Goal: Task Accomplishment & Management: Complete application form

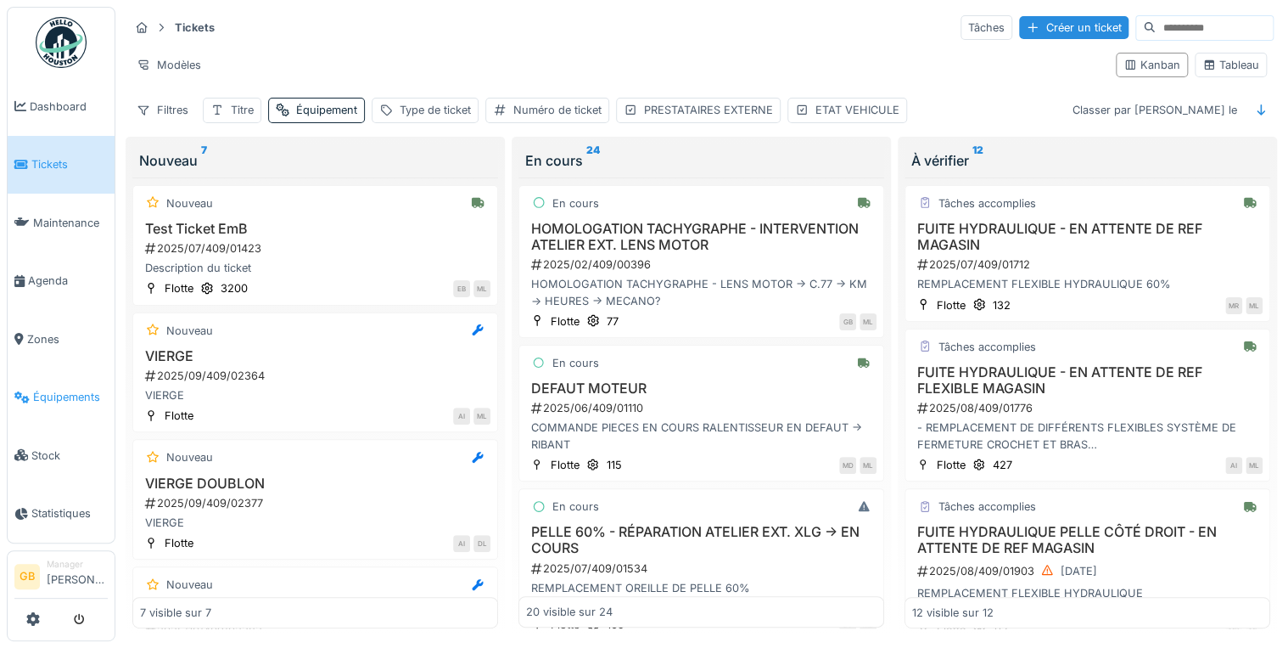
click at [54, 397] on link "Équipements" at bounding box center [61, 397] width 107 height 59
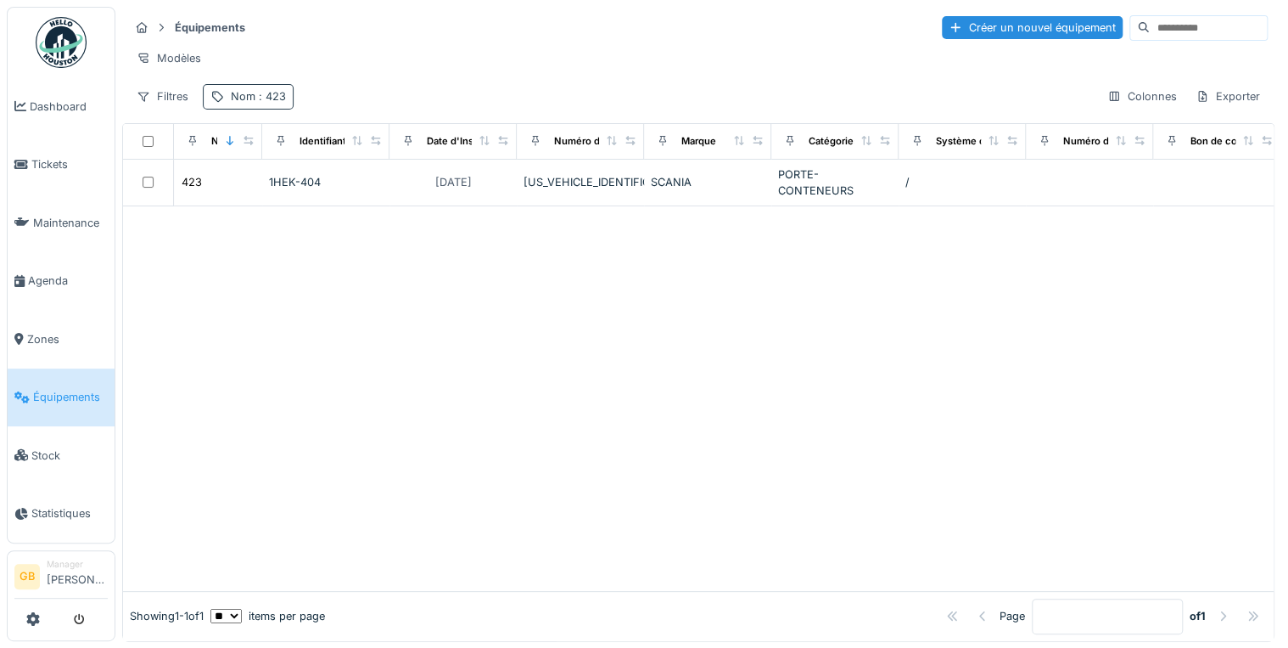
click at [269, 109] on div "Nom : 423" at bounding box center [248, 96] width 91 height 25
drag, startPoint x: 272, startPoint y: 189, endPoint x: 0, endPoint y: 156, distance: 273.6
click at [0, 159] on html "Dashboard Tickets Maintenance Agenda Zones Équipements Stock Statistiques GB Ma…" at bounding box center [644, 324] width 1288 height 648
type input "***"
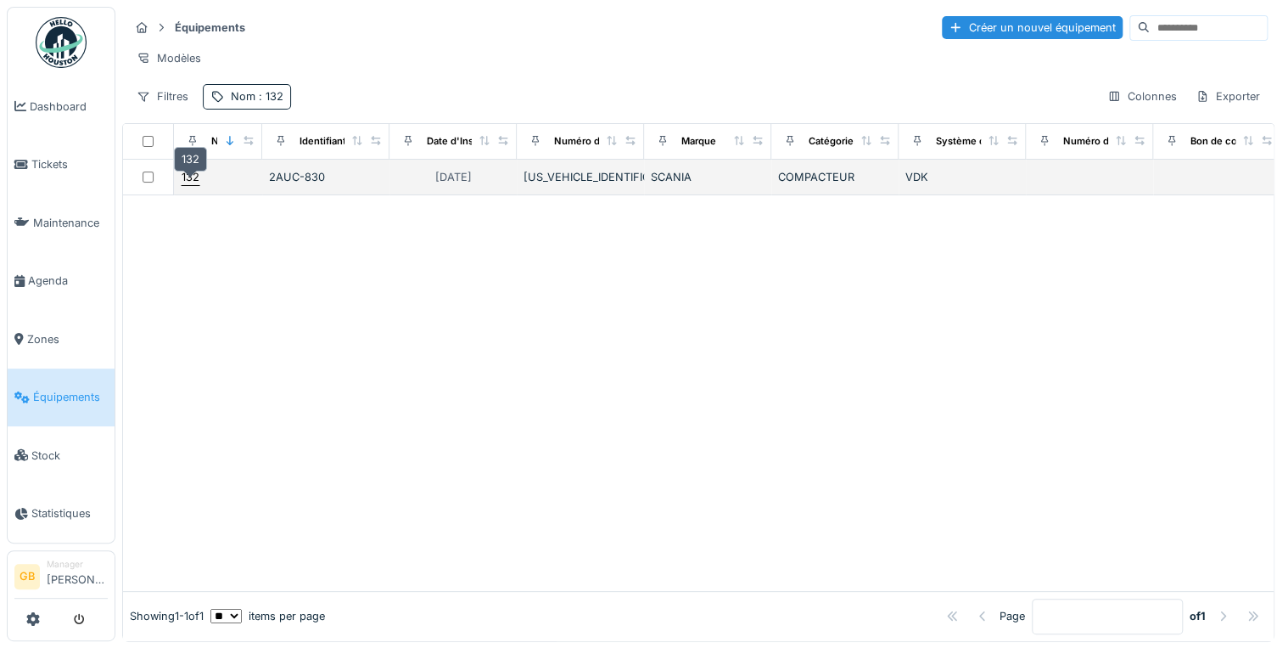
click at [191, 182] on div "132" at bounding box center [191, 177] width 18 height 16
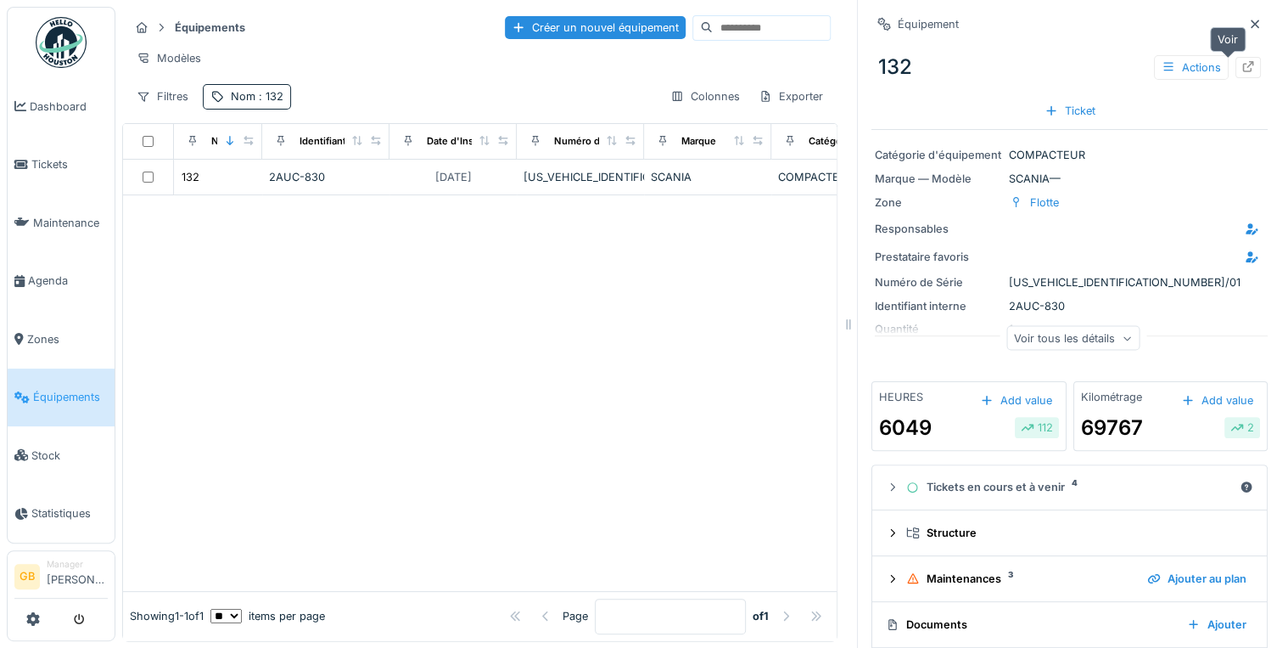
click at [1236, 58] on div at bounding box center [1248, 67] width 25 height 21
click at [38, 159] on span "Tickets" at bounding box center [69, 164] width 76 height 16
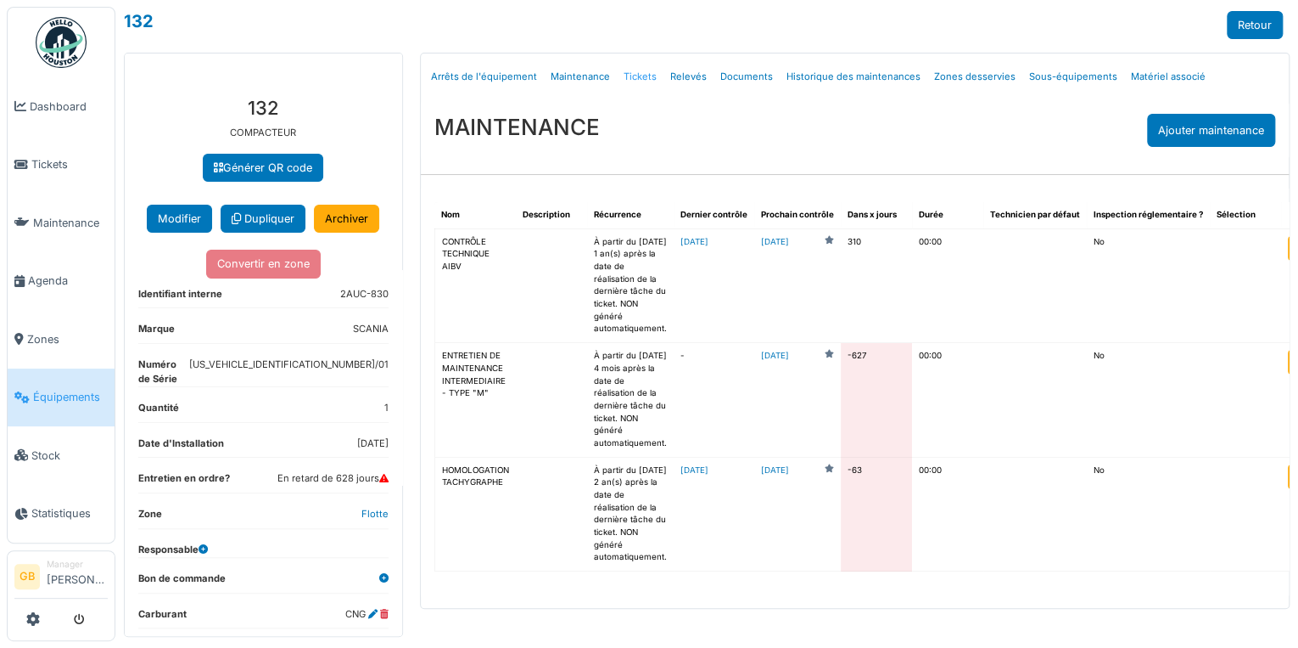
click at [647, 75] on link "Tickets" at bounding box center [640, 77] width 47 height 40
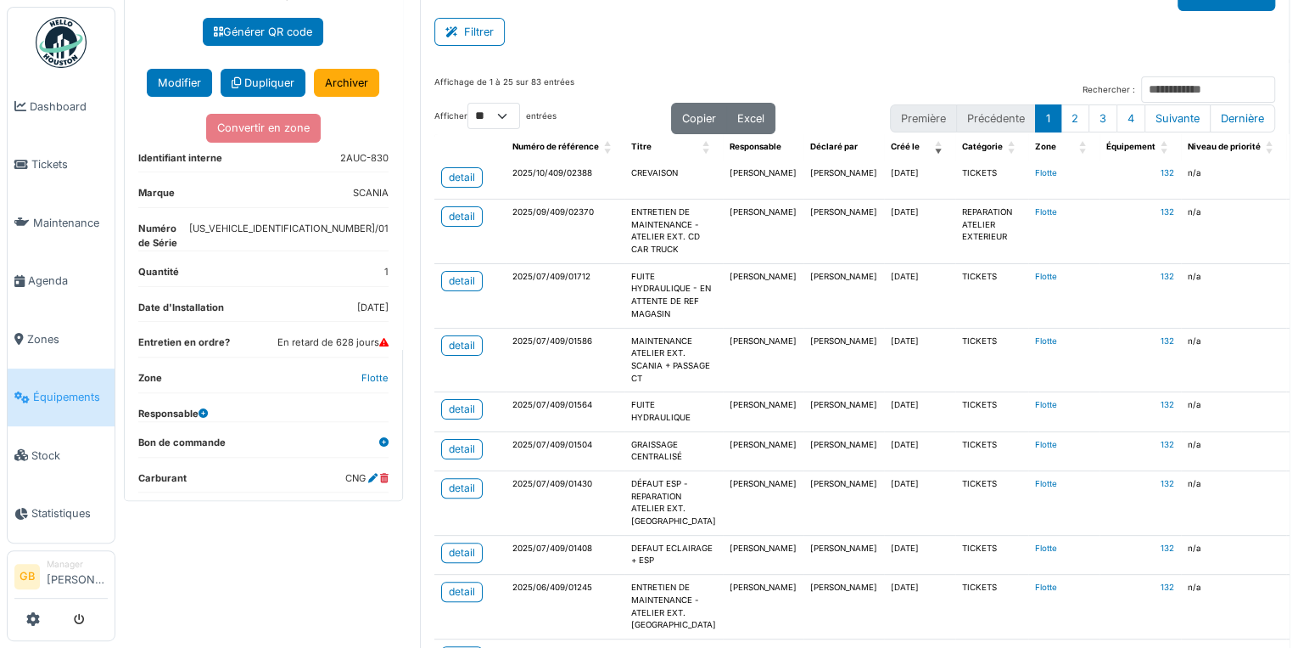
scroll to position [68, 0]
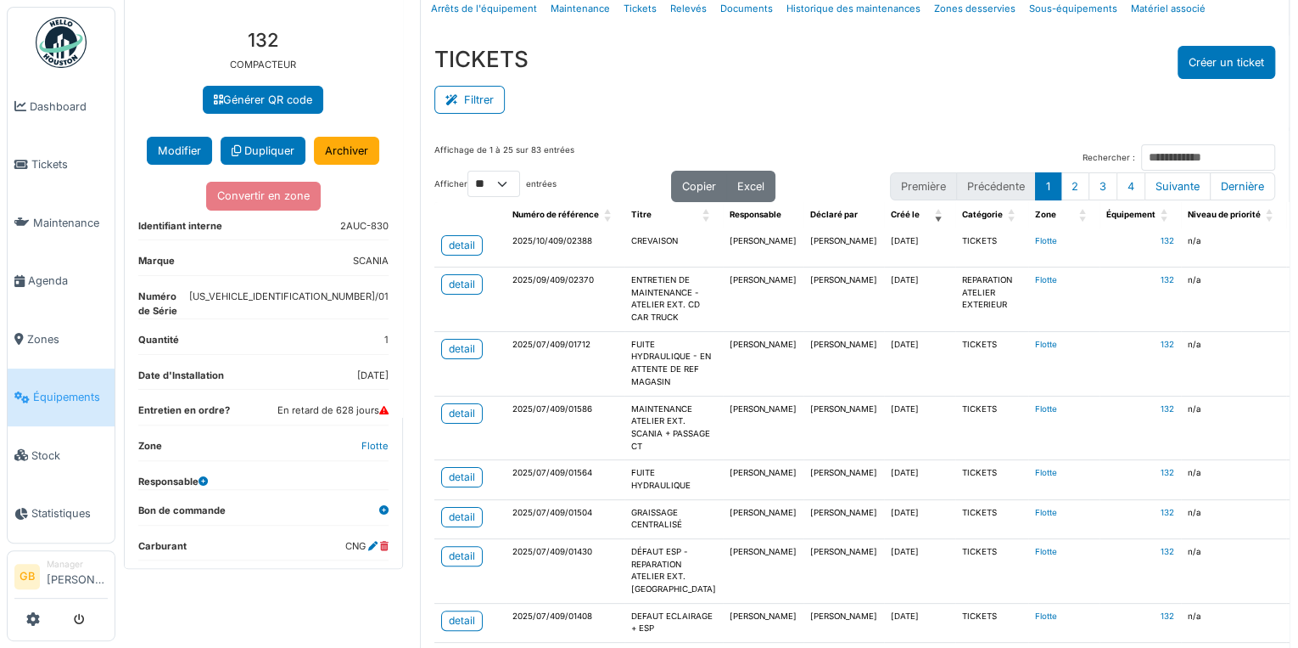
click at [73, 37] on img at bounding box center [61, 42] width 51 height 51
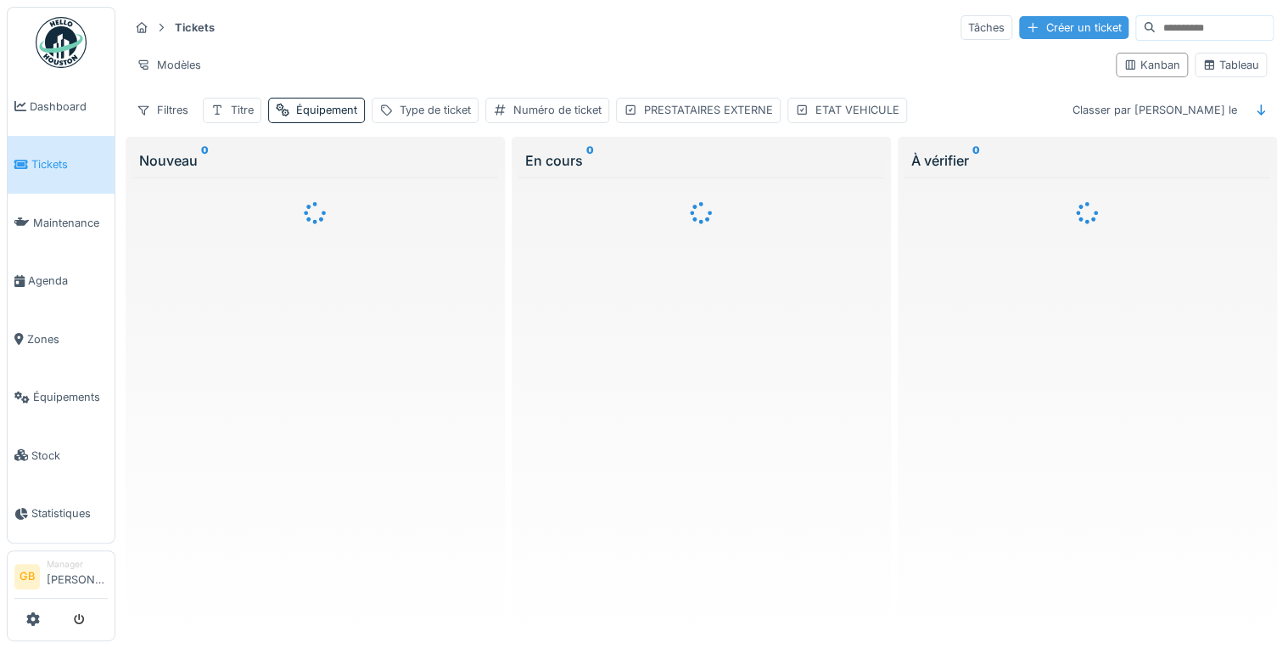
click at [1019, 33] on div "Créer un ticket" at bounding box center [1073, 27] width 109 height 23
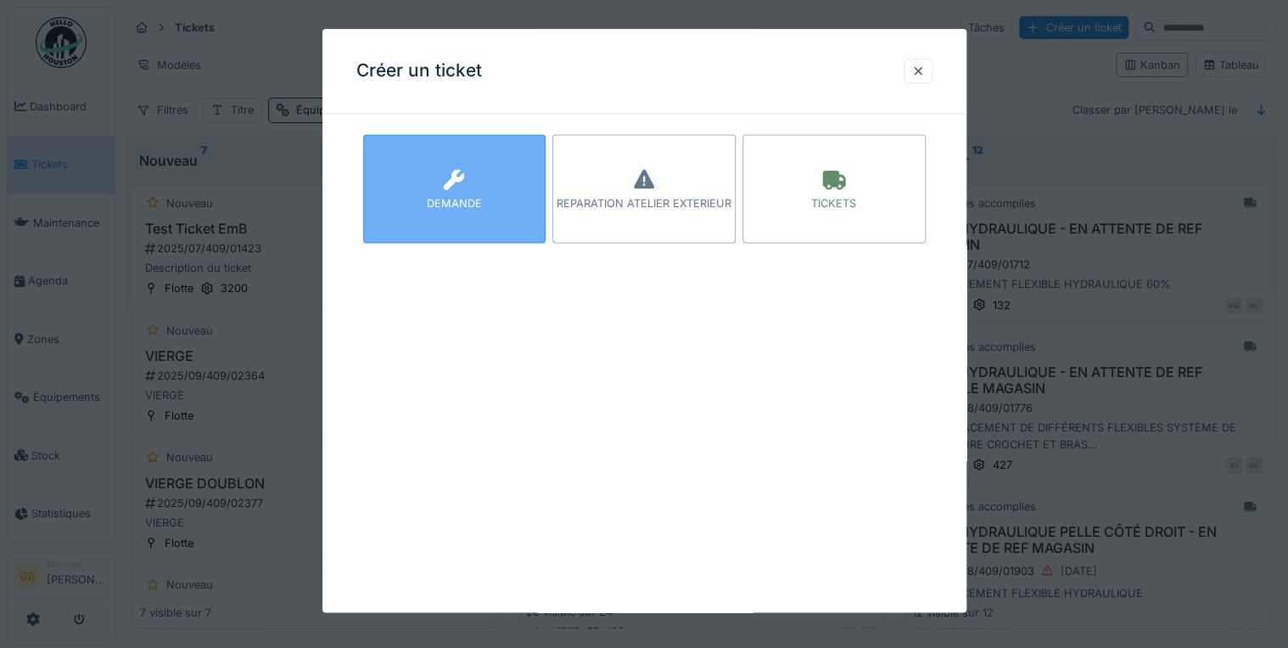
click at [435, 206] on div "DEMANDE" at bounding box center [454, 204] width 55 height 16
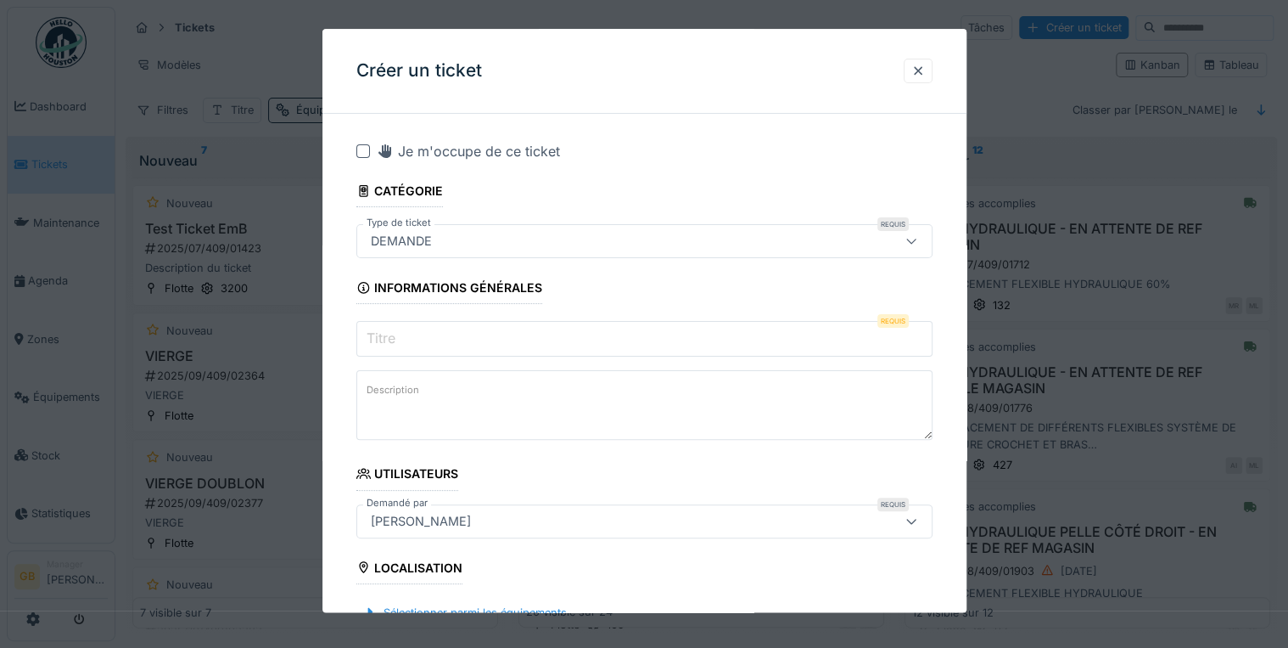
click at [477, 349] on input "Titre" at bounding box center [644, 340] width 576 height 36
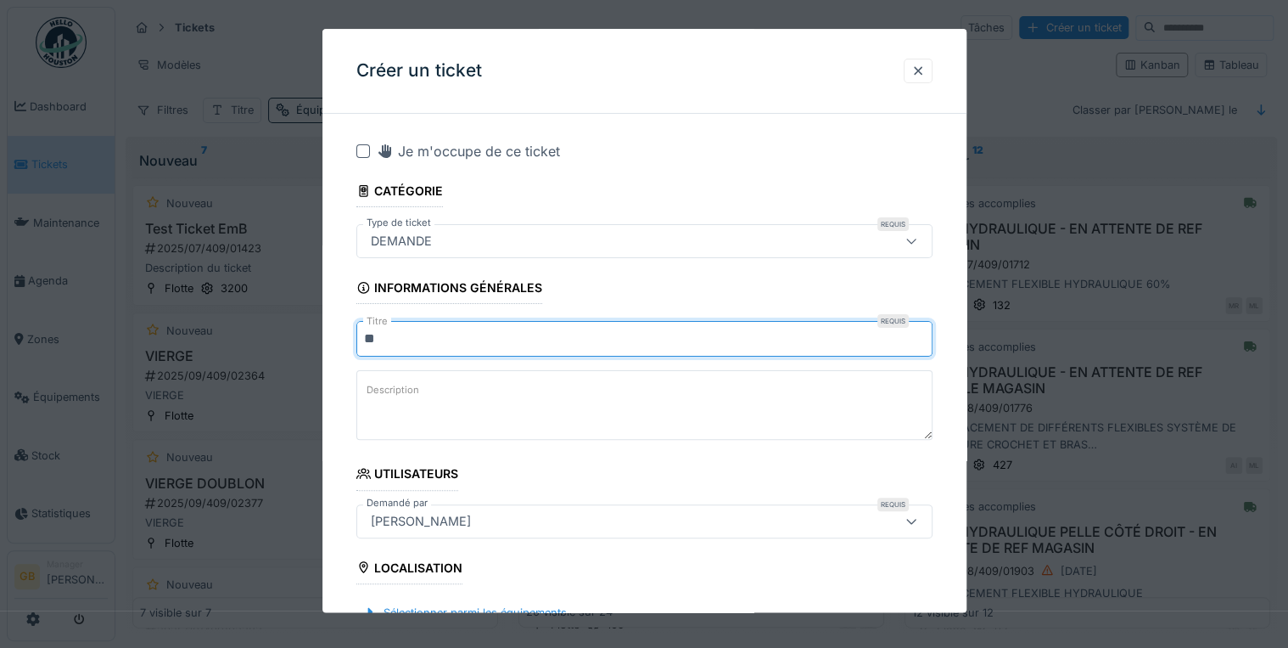
type input "*"
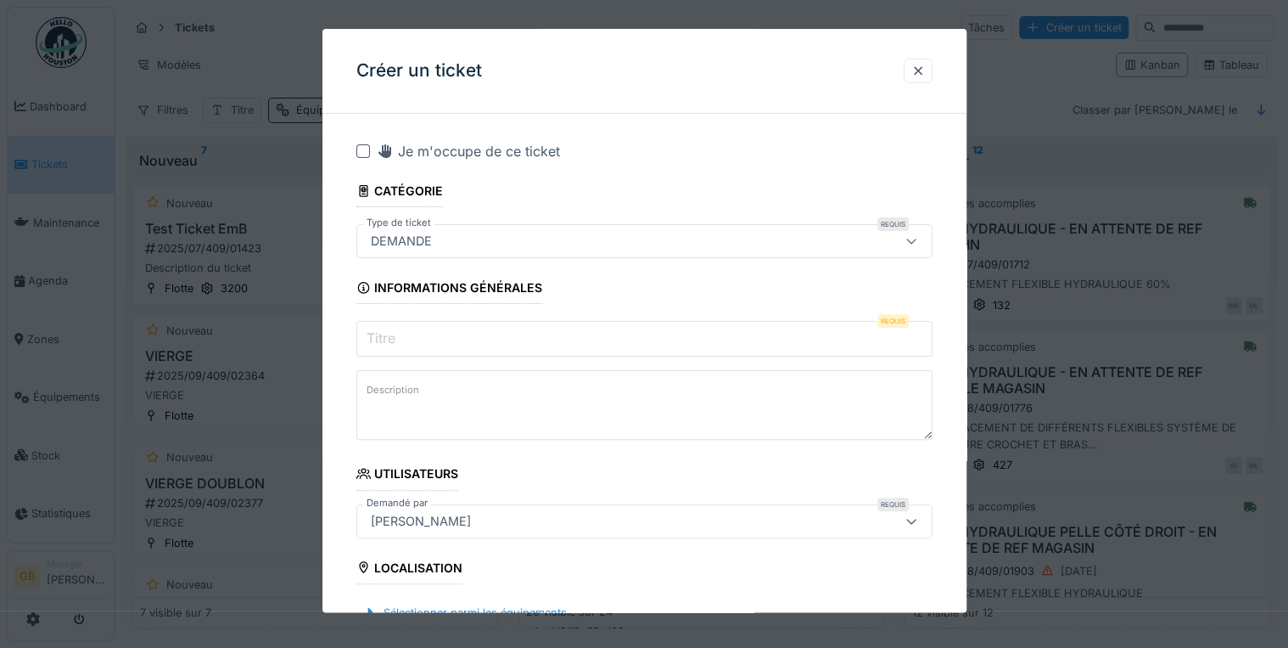
click at [477, 349] on input "Titre" at bounding box center [644, 340] width 576 height 36
click at [441, 410] on textarea "Description" at bounding box center [644, 406] width 576 height 70
click at [440, 347] on input "Titre" at bounding box center [644, 340] width 576 height 36
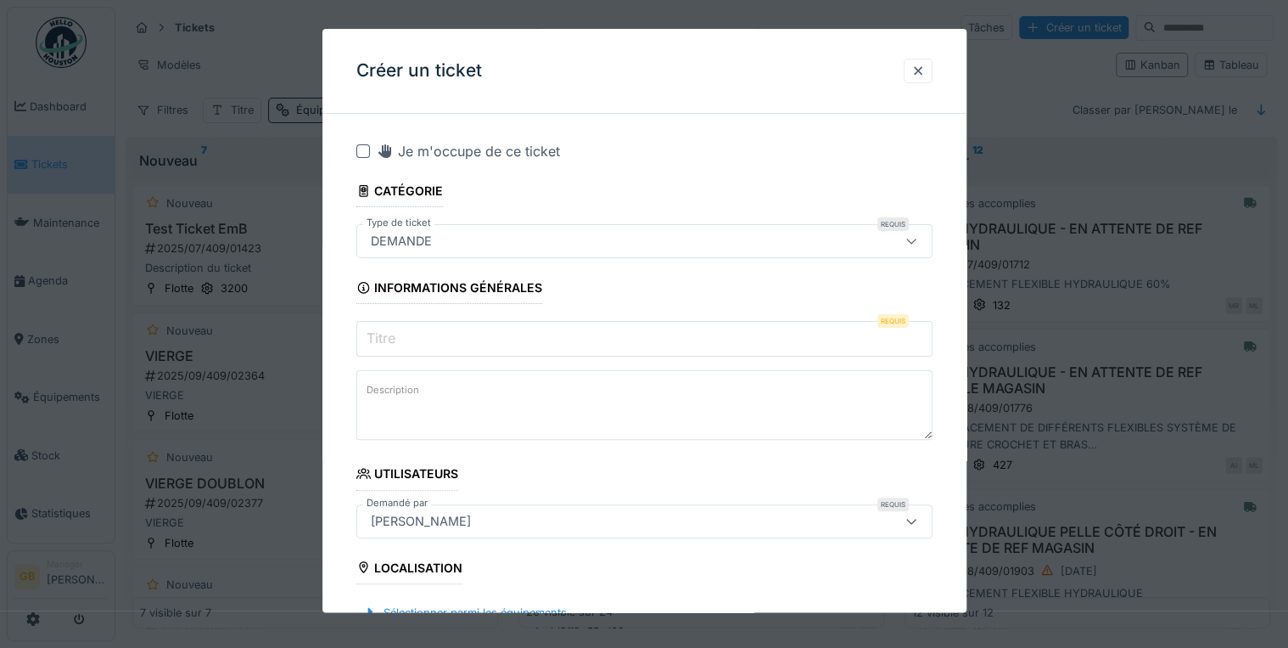
click at [435, 333] on input "Titre" at bounding box center [644, 340] width 576 height 36
drag, startPoint x: 936, startPoint y: 71, endPoint x: 926, endPoint y: 73, distance: 10.3
click at [933, 71] on div at bounding box center [918, 71] width 29 height 25
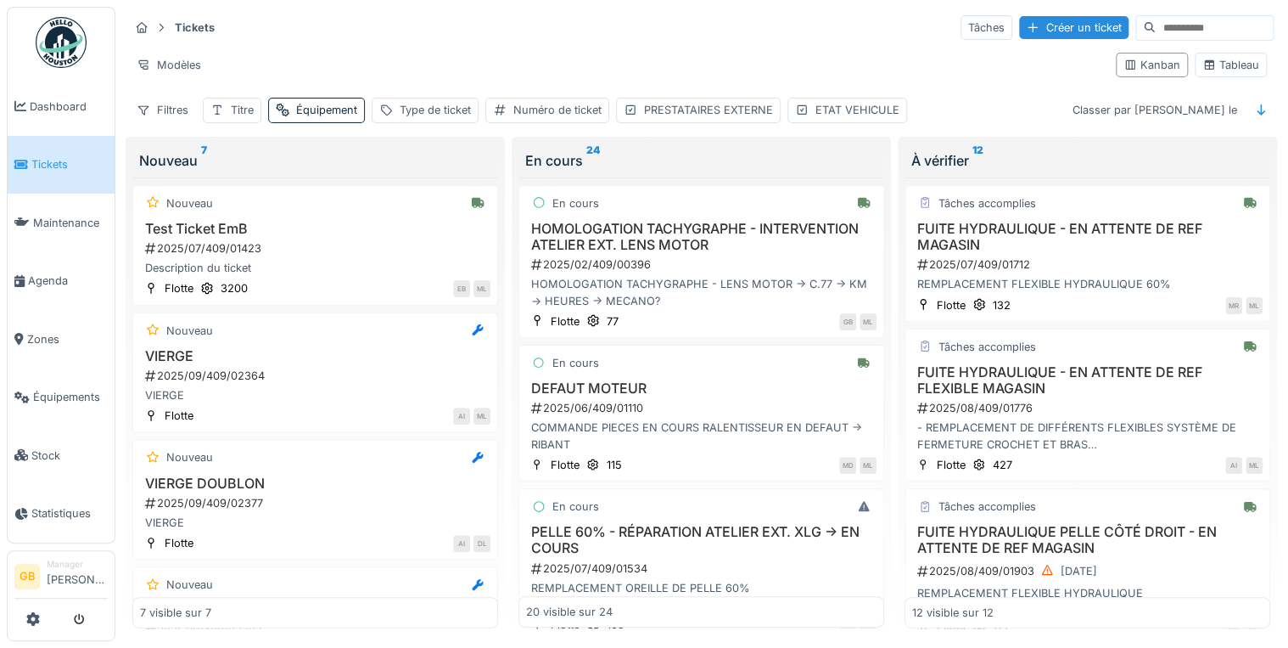
click at [1051, 9] on div "Tickets Tâches Créer un ticket Modèles Kanban Tableau Filtres Titre Équipement …" at bounding box center [701, 68] width 1158 height 123
click at [1044, 39] on div "Tâches Créer un ticket" at bounding box center [1117, 27] width 313 height 25
click at [1036, 34] on div "Créer un ticket" at bounding box center [1073, 27] width 109 height 23
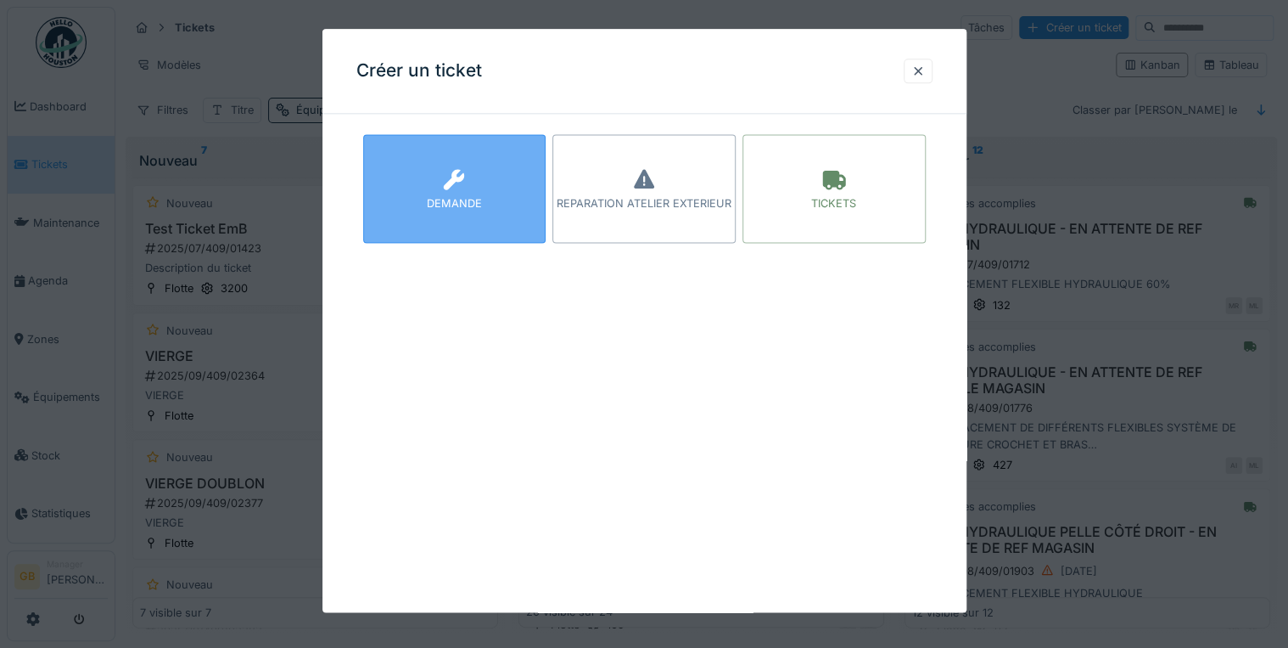
click at [430, 199] on div "DEMANDE" at bounding box center [454, 204] width 55 height 16
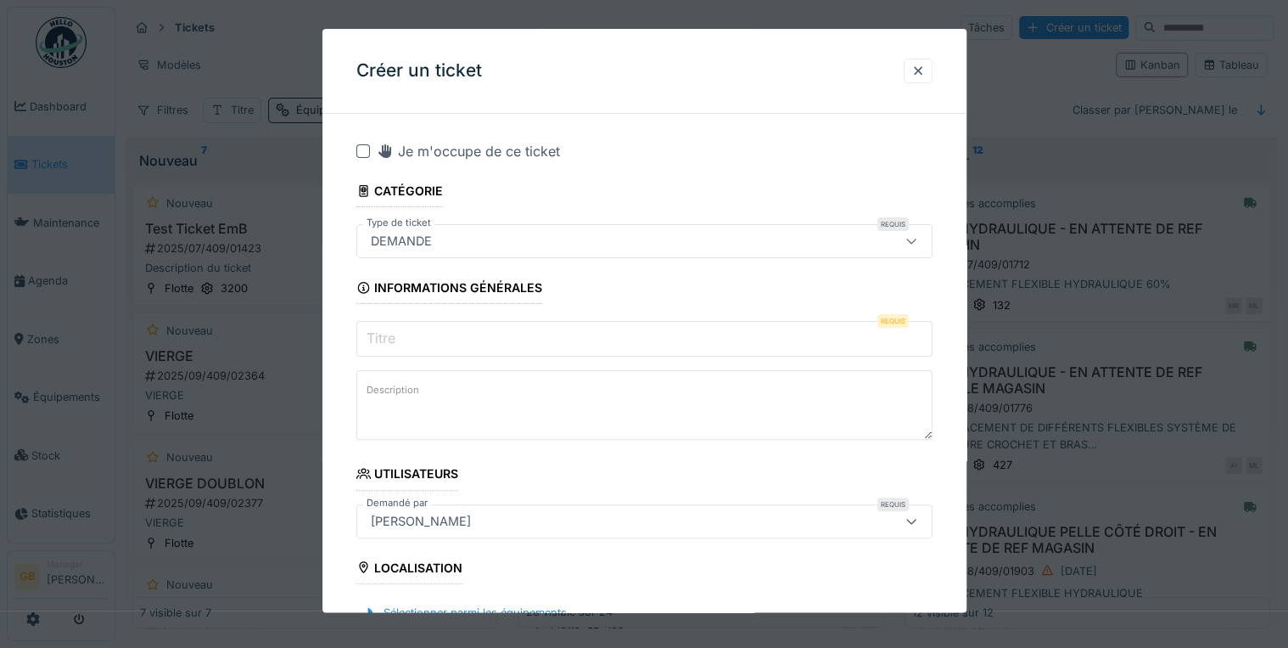
click at [457, 343] on input "Titre" at bounding box center [644, 340] width 576 height 36
click at [482, 340] on input "Titre" at bounding box center [644, 340] width 576 height 36
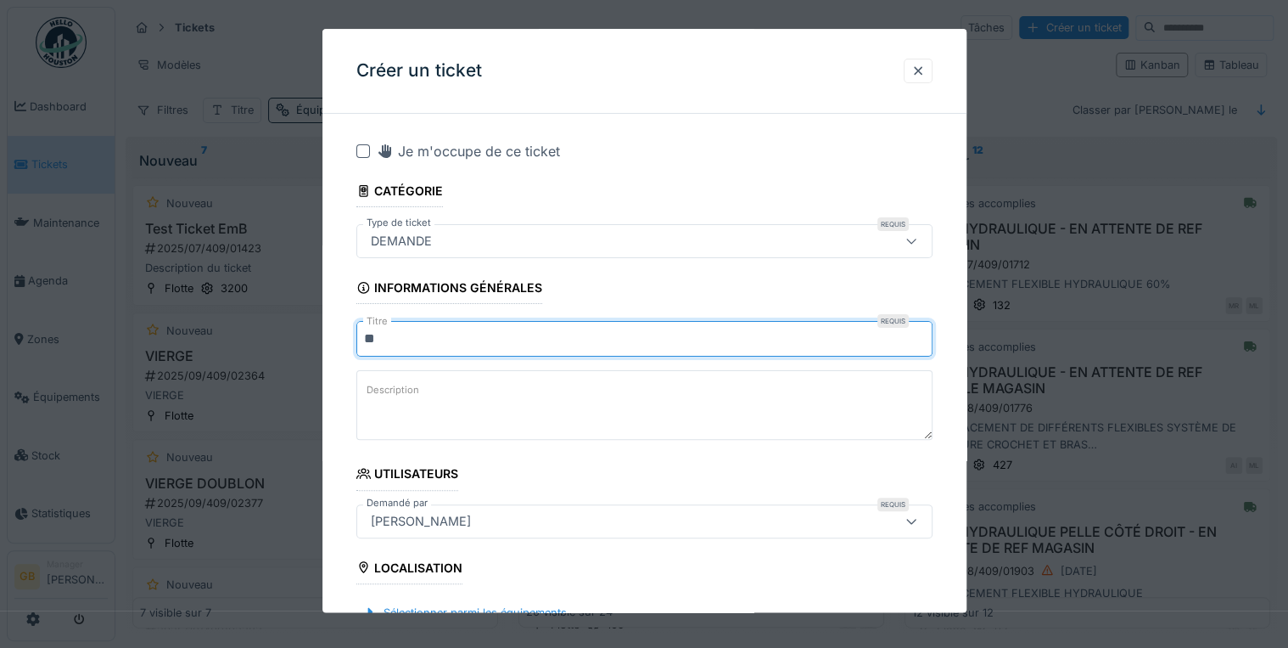
type input "*"
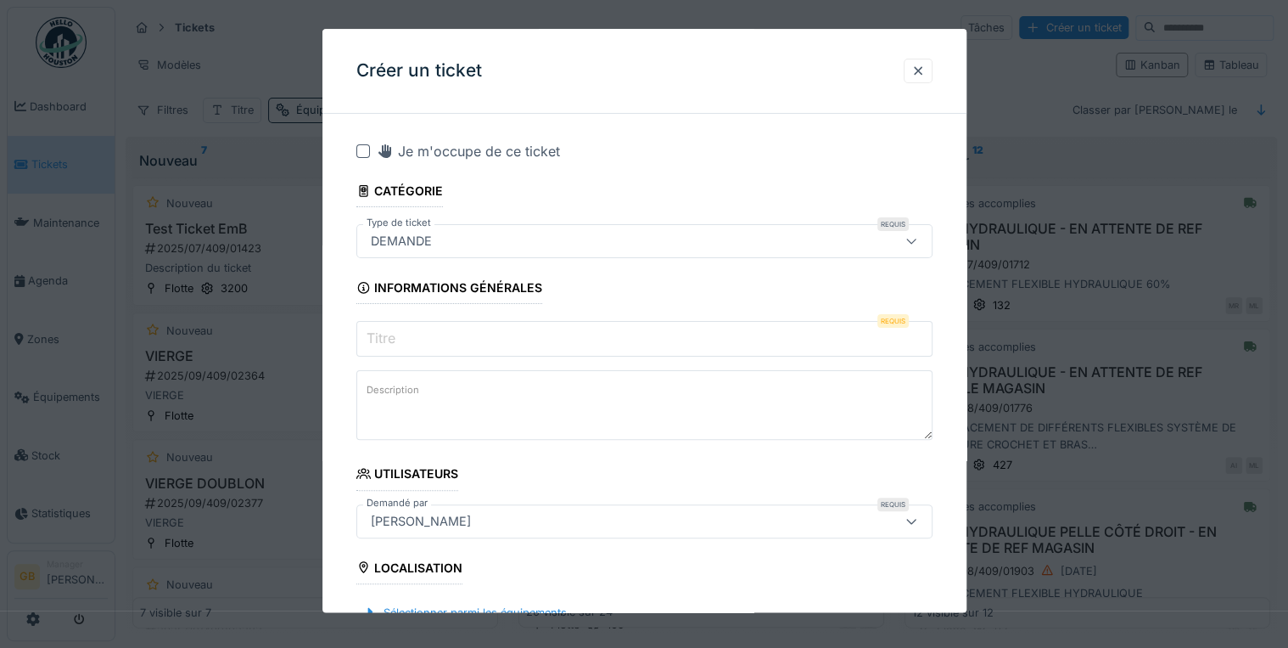
click at [857, 336] on input "Titre" at bounding box center [644, 340] width 576 height 36
click at [451, 339] on input "Titre" at bounding box center [644, 340] width 576 height 36
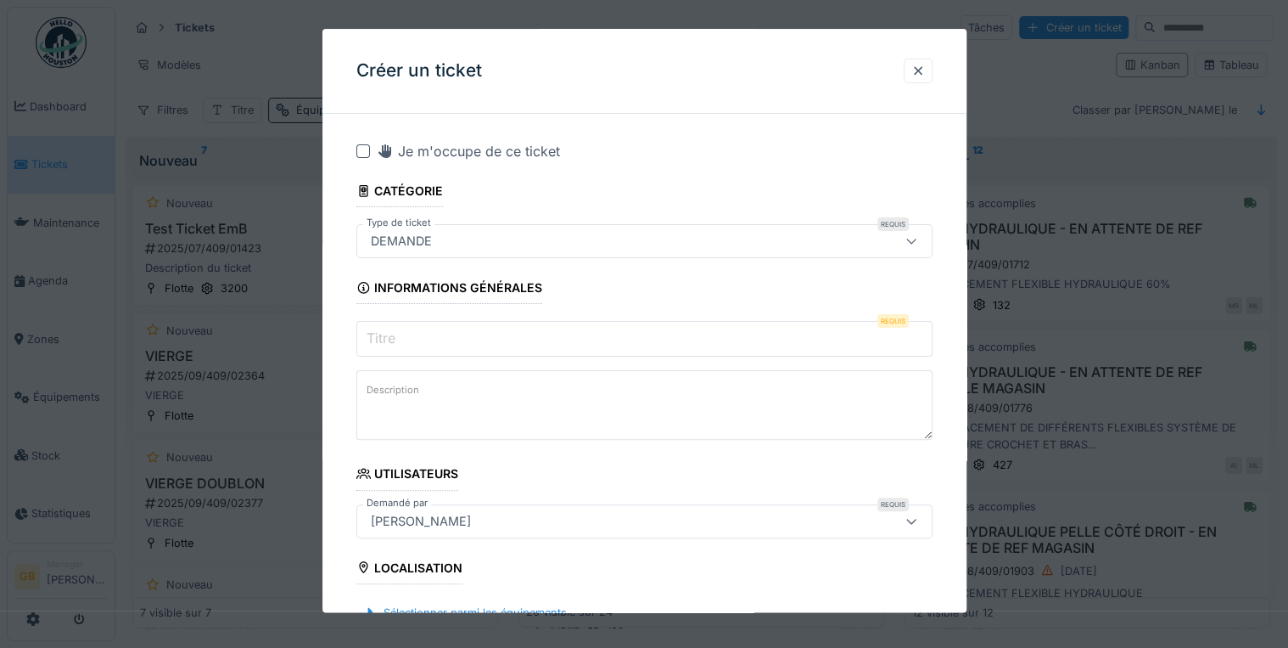
click at [418, 422] on textarea "Description" at bounding box center [644, 406] width 576 height 70
click at [423, 344] on input "Titre" at bounding box center [644, 340] width 576 height 36
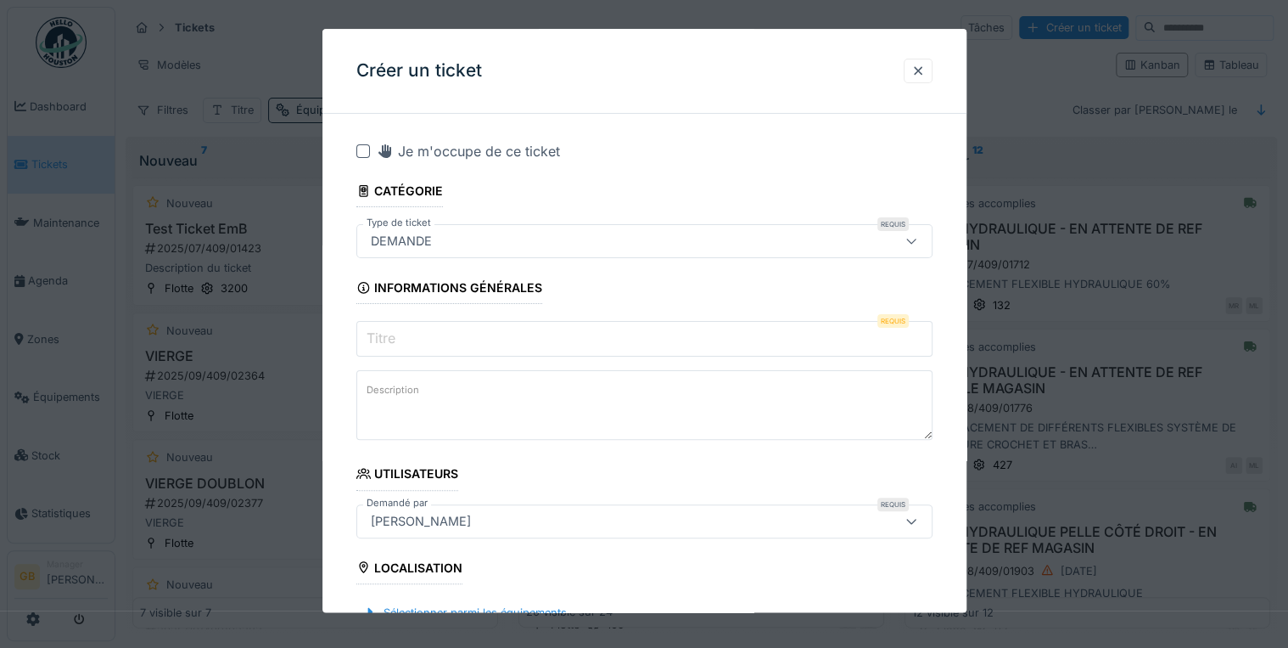
click at [408, 334] on input "Titre" at bounding box center [644, 340] width 576 height 36
click at [387, 345] on label "Titre" at bounding box center [381, 338] width 36 height 20
click at [387, 345] on input "Titre" at bounding box center [644, 340] width 576 height 36
click at [924, 69] on div at bounding box center [918, 71] width 14 height 16
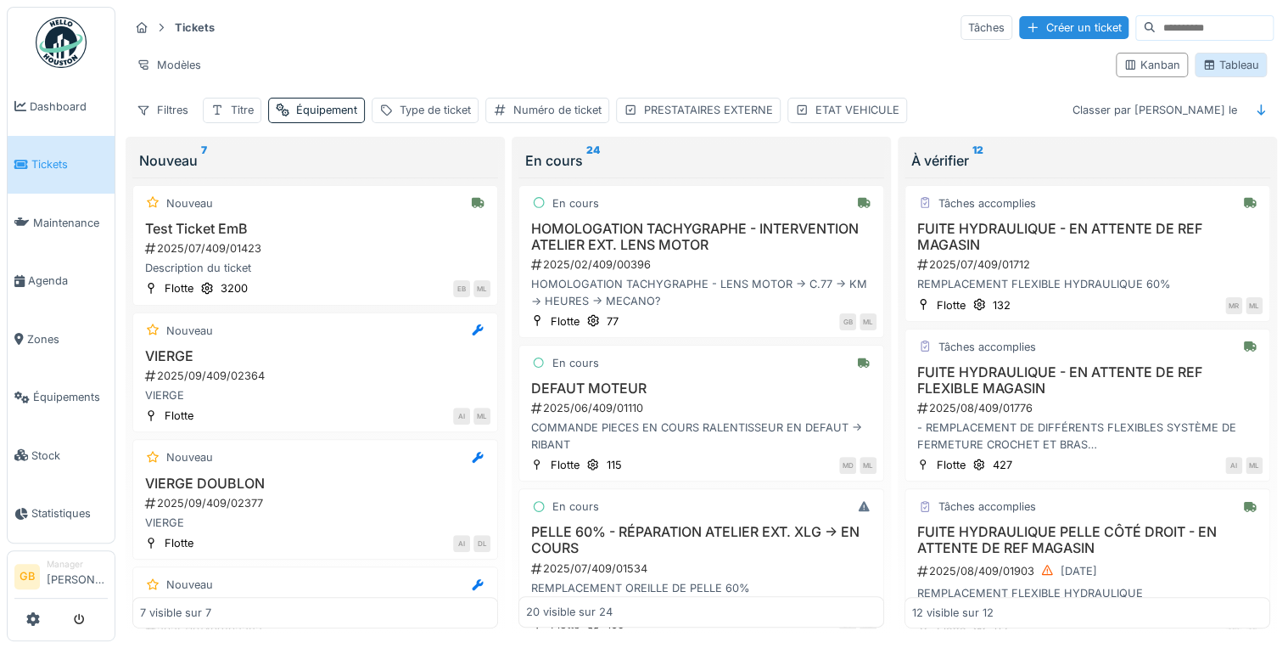
click at [1244, 57] on div "Tableau" at bounding box center [1231, 65] width 57 height 16
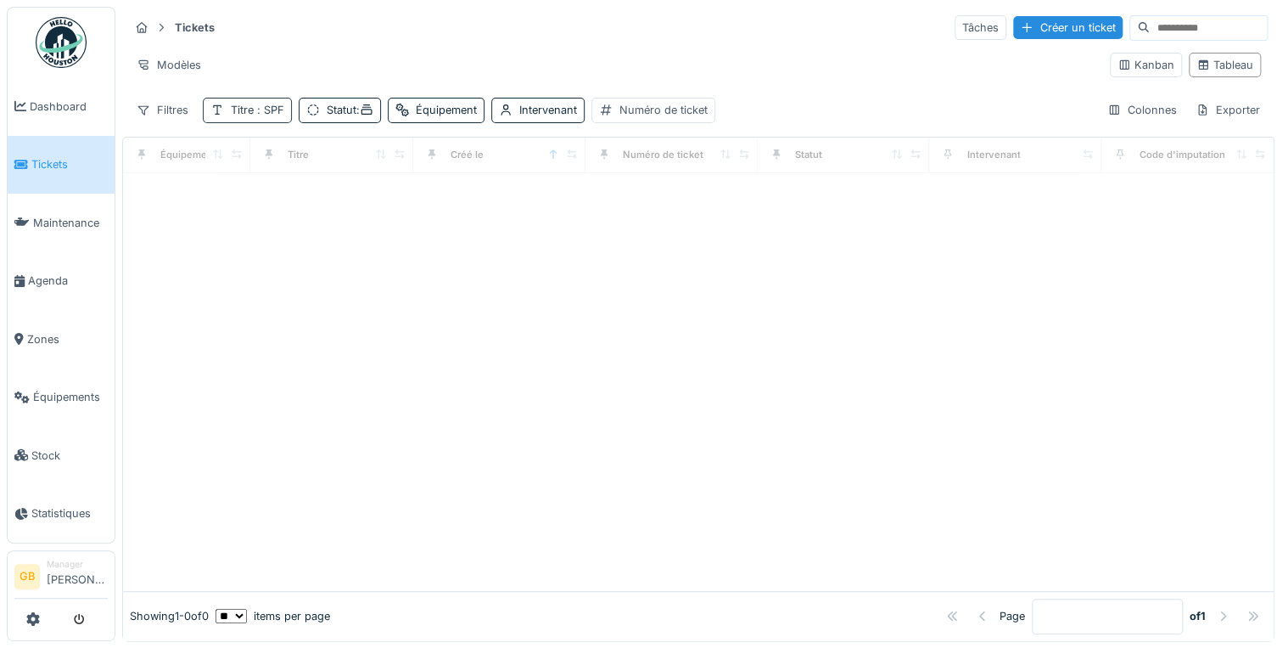
click at [246, 109] on div "Titre : SPF" at bounding box center [257, 110] width 53 height 16
drag, startPoint x: 261, startPoint y: 196, endPoint x: 160, endPoint y: 189, distance: 100.4
click at [160, 187] on body "Dashboard Tickets Maintenance Agenda Zones Équipements Stock Statistiques GB Ma…" at bounding box center [644, 324] width 1288 height 648
type input "****"
